Goal: Answer question/provide support

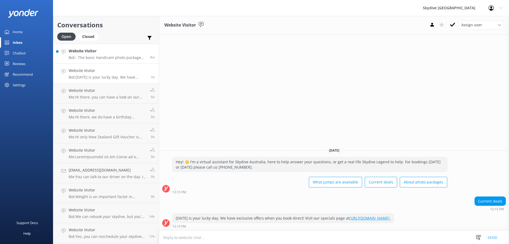
click at [112, 57] on p "Bot: - The basic Handicam photo package costs $129 per person and includes phot…" at bounding box center [107, 57] width 77 height 5
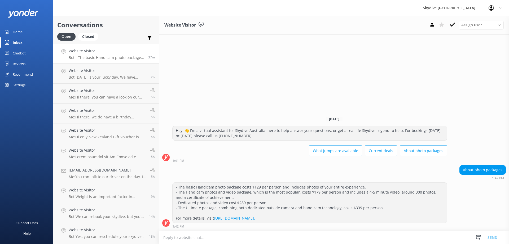
click at [125, 63] on link "Website Visitor Bot: - The basic Handicam photo package costs $129 per person a…" at bounding box center [106, 54] width 106 height 20
click at [124, 56] on p "Bot: - The basic Handicam photo package costs $129 per person and includes phot…" at bounding box center [107, 57] width 76 height 5
